Goal: Find specific page/section: Find specific page/section

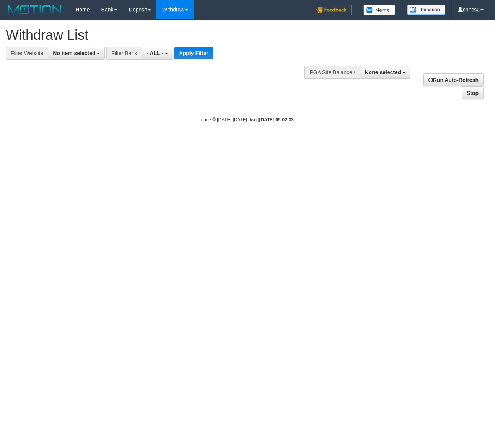
select select
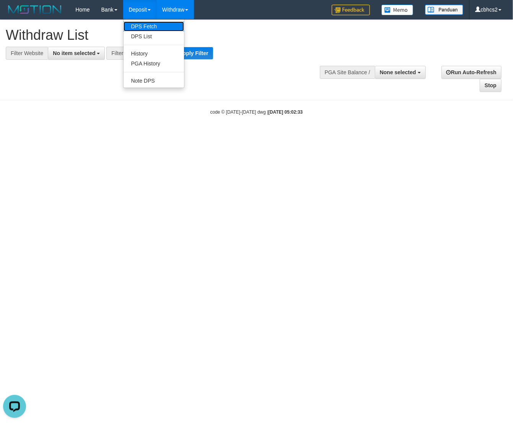
click at [175, 28] on link "DPS Fetch" at bounding box center [154, 26] width 60 height 10
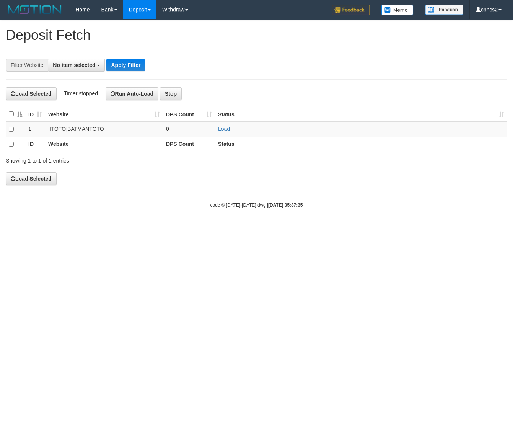
select select
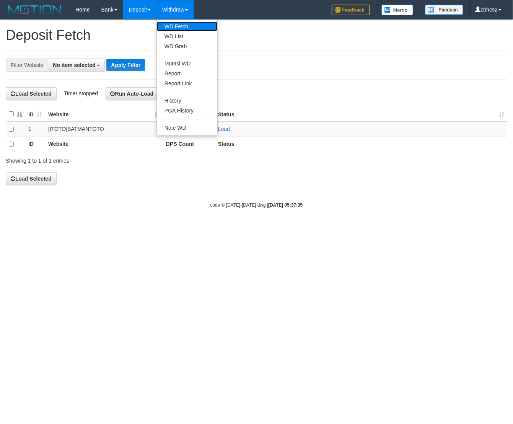
click at [183, 23] on link "WD Fetch" at bounding box center [187, 26] width 60 height 10
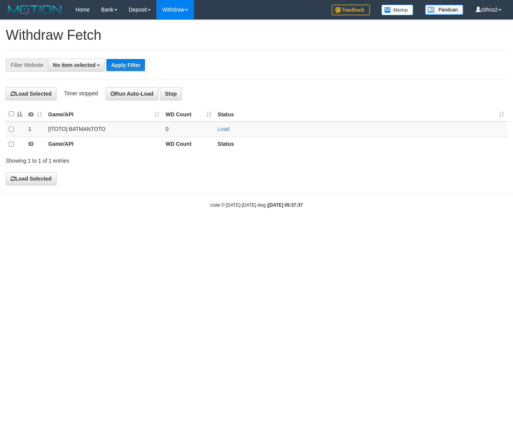
select select
drag, startPoint x: 19, startPoint y: 395, endPoint x: 17, endPoint y: 403, distance: 8.3
click at [17, 403] on div "Open LiveChat chat widget" at bounding box center [14, 405] width 13 height 13
